Goal: Information Seeking & Learning: Learn about a topic

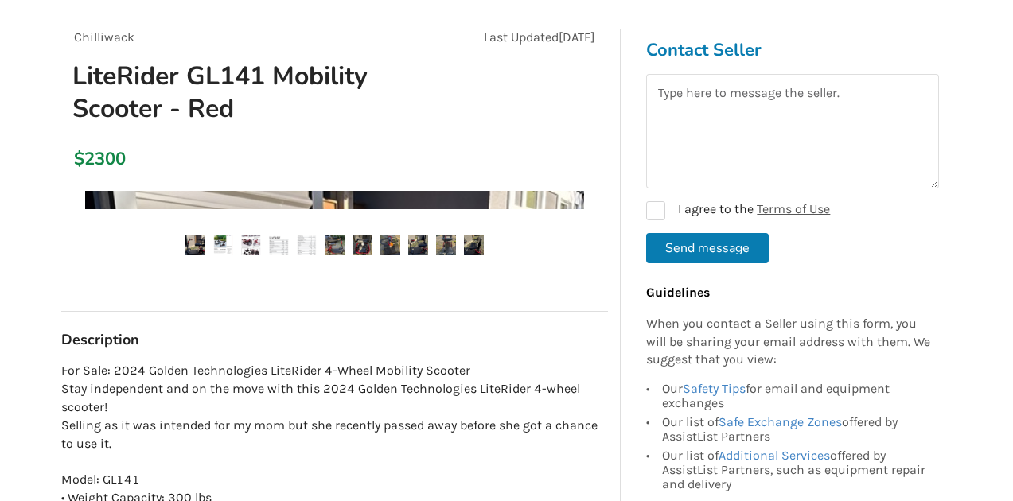
scroll to position [131, 0]
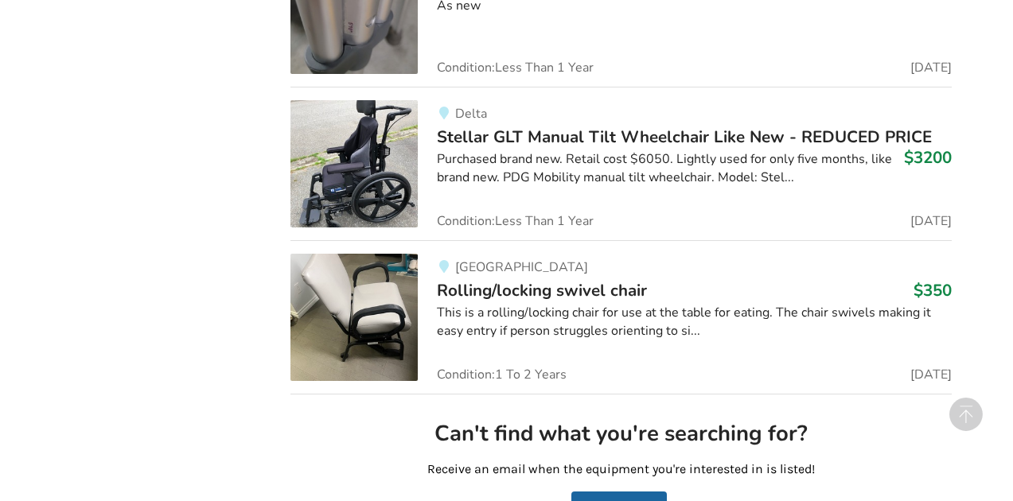
scroll to position [3893, 0]
click at [587, 293] on span "Rolling/locking swivel chair" at bounding box center [542, 291] width 210 height 22
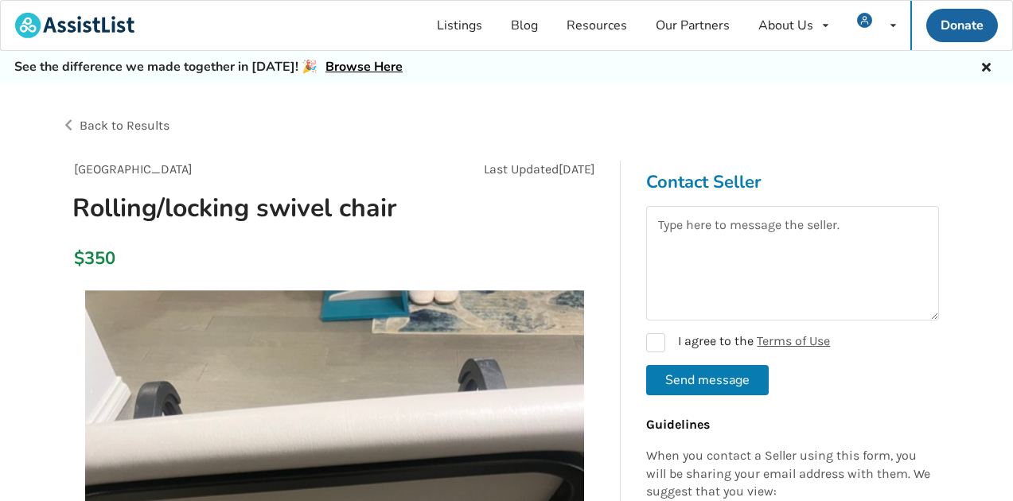
click at [138, 125] on span "Back to Results" at bounding box center [125, 125] width 90 height 15
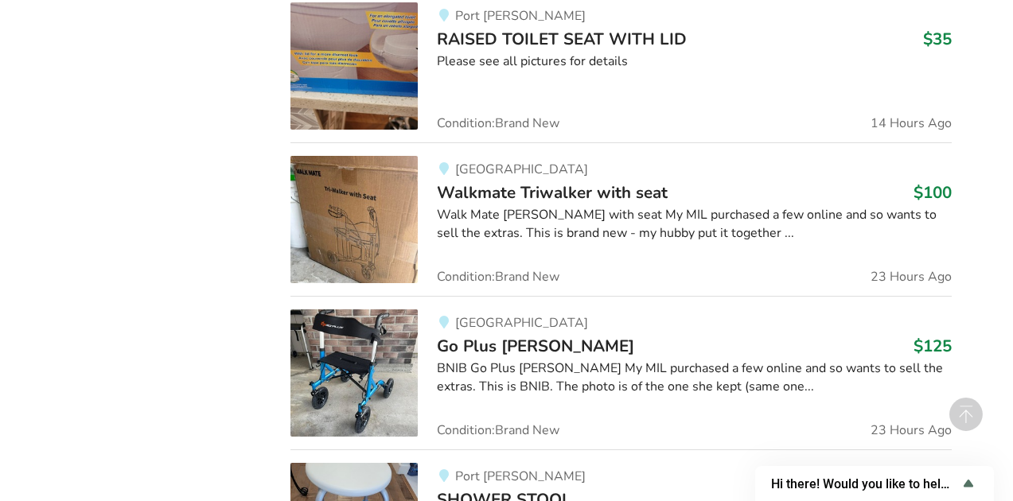
scroll to position [1375, 0]
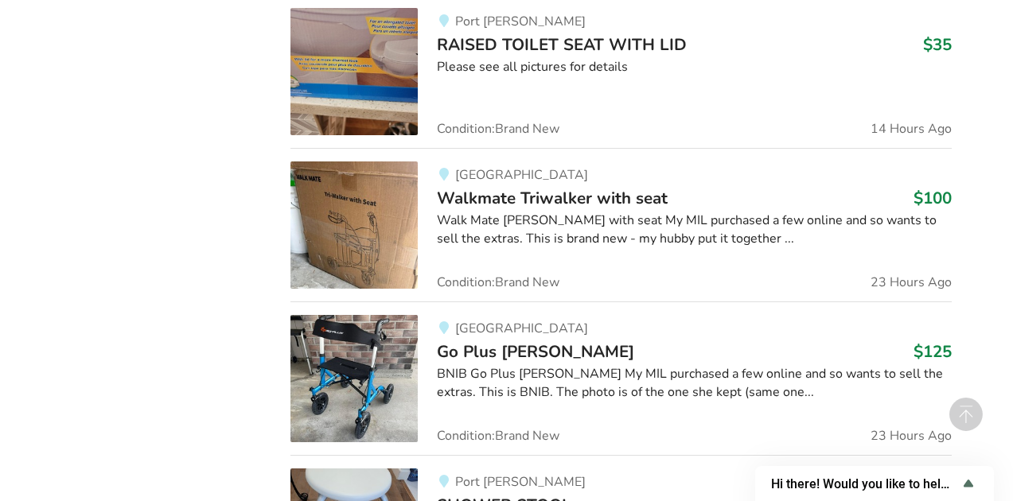
click at [575, 193] on span "Walkmate Triwalker with seat" at bounding box center [552, 198] width 231 height 22
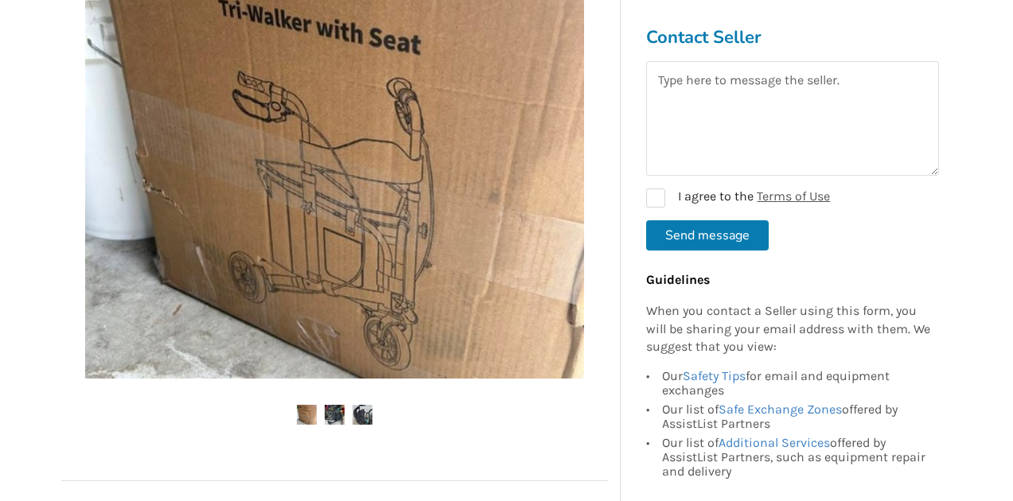
scroll to position [447, 0]
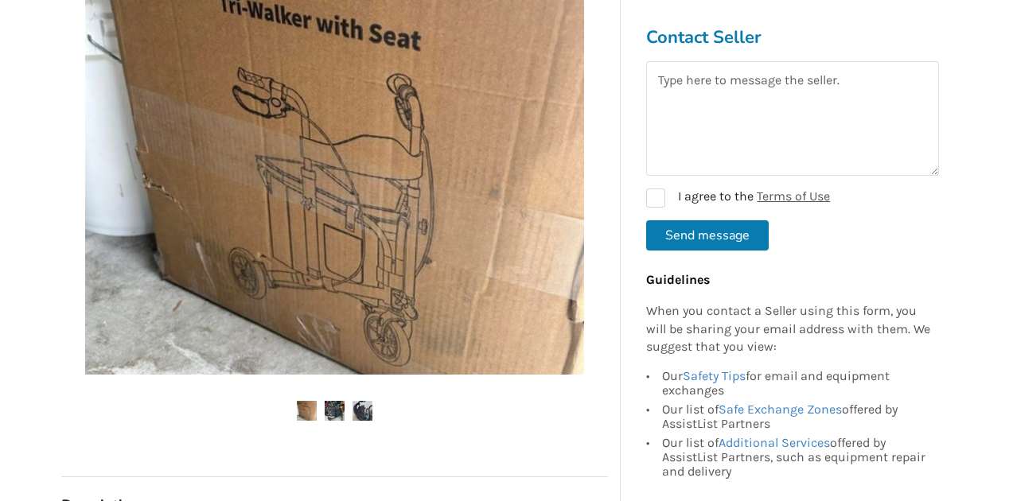
click at [334, 414] on img at bounding box center [335, 411] width 20 height 20
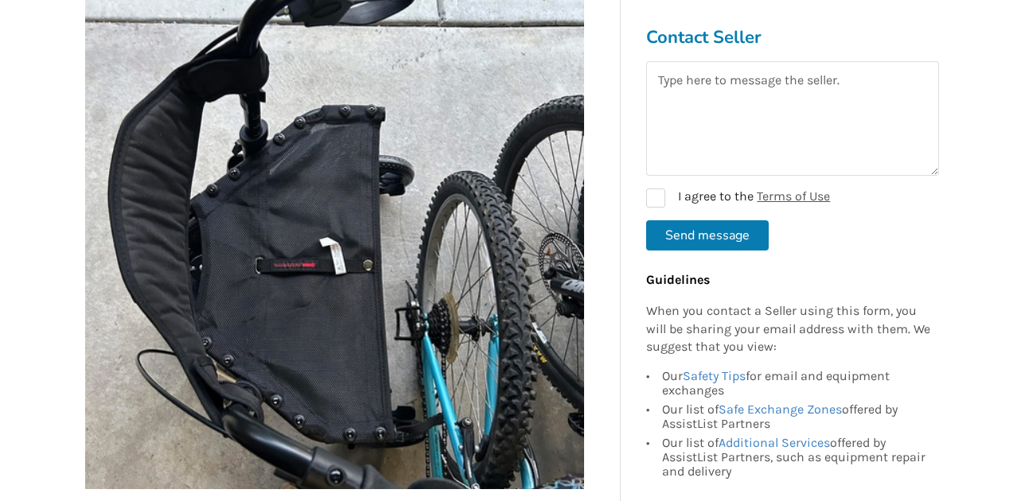
scroll to position [337, 0]
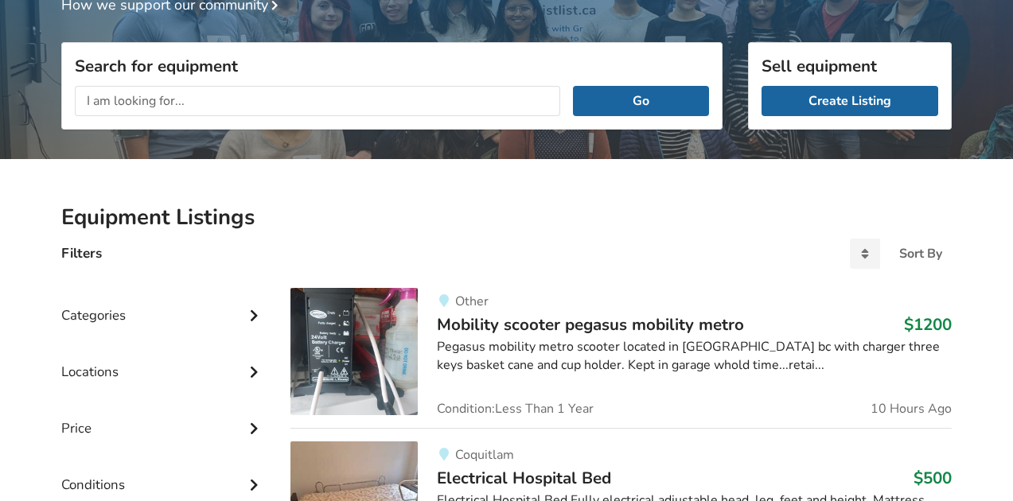
scroll to position [117, 0]
